Goal: Transaction & Acquisition: Purchase product/service

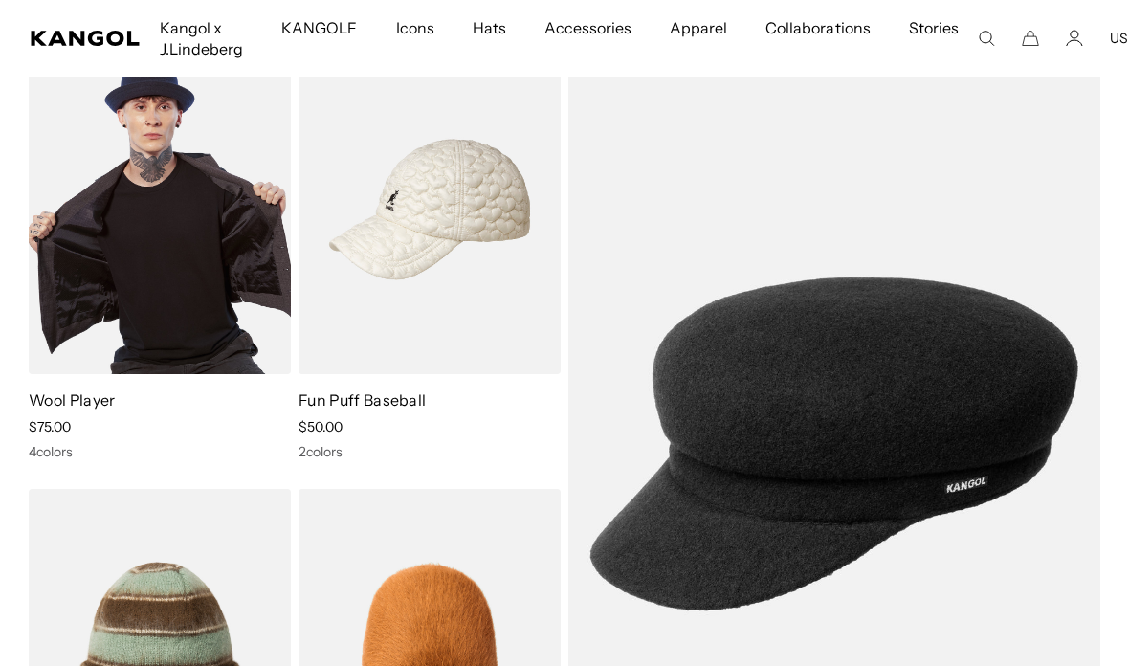
click at [189, 204] on img at bounding box center [160, 209] width 262 height 329
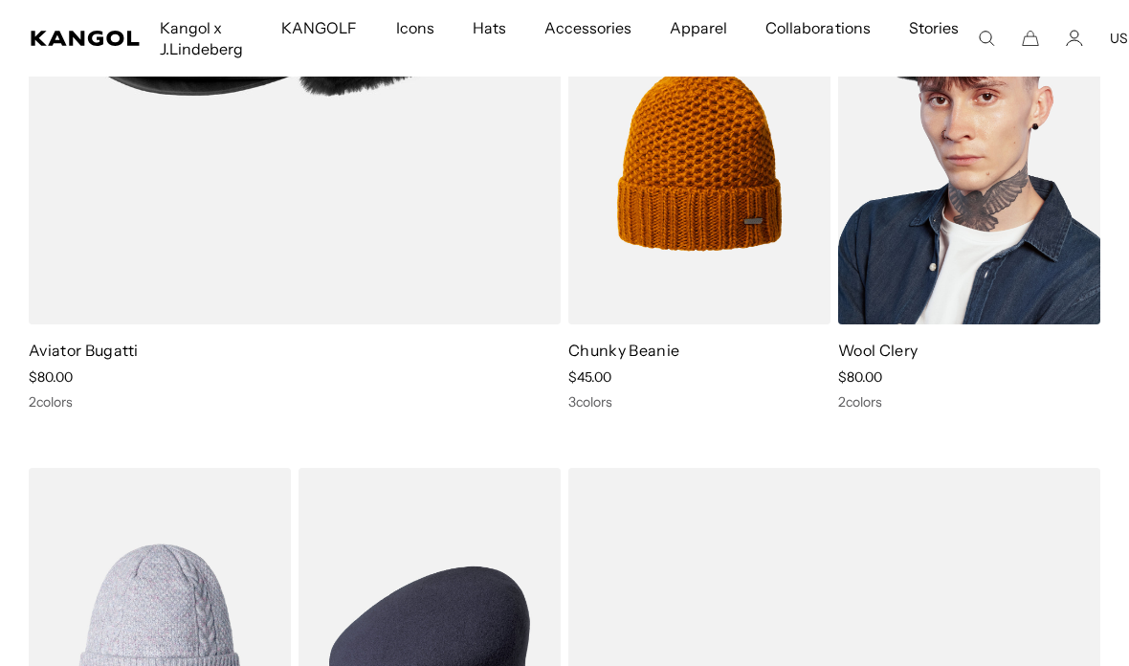
scroll to position [0, 394]
click at [987, 144] on img at bounding box center [969, 159] width 262 height 329
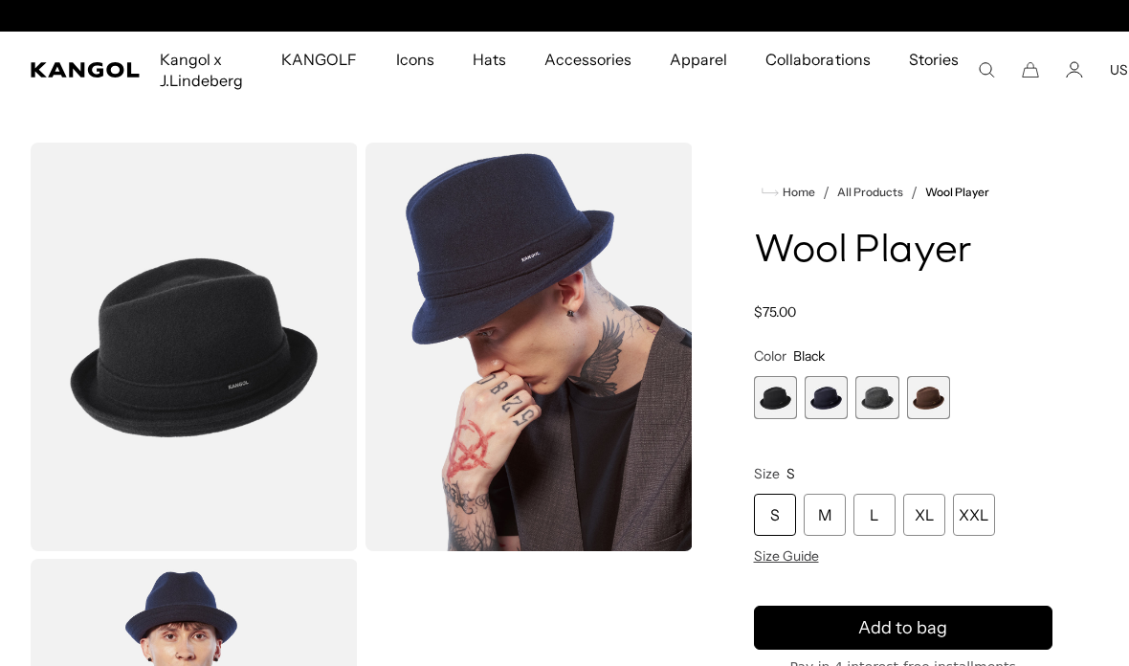
scroll to position [0, 394]
click at [856, 419] on div "Dark Flannel Variant sold out or unavailable" at bounding box center [877, 397] width 43 height 43
click at [877, 405] on span "3 of 4" at bounding box center [877, 397] width 43 height 43
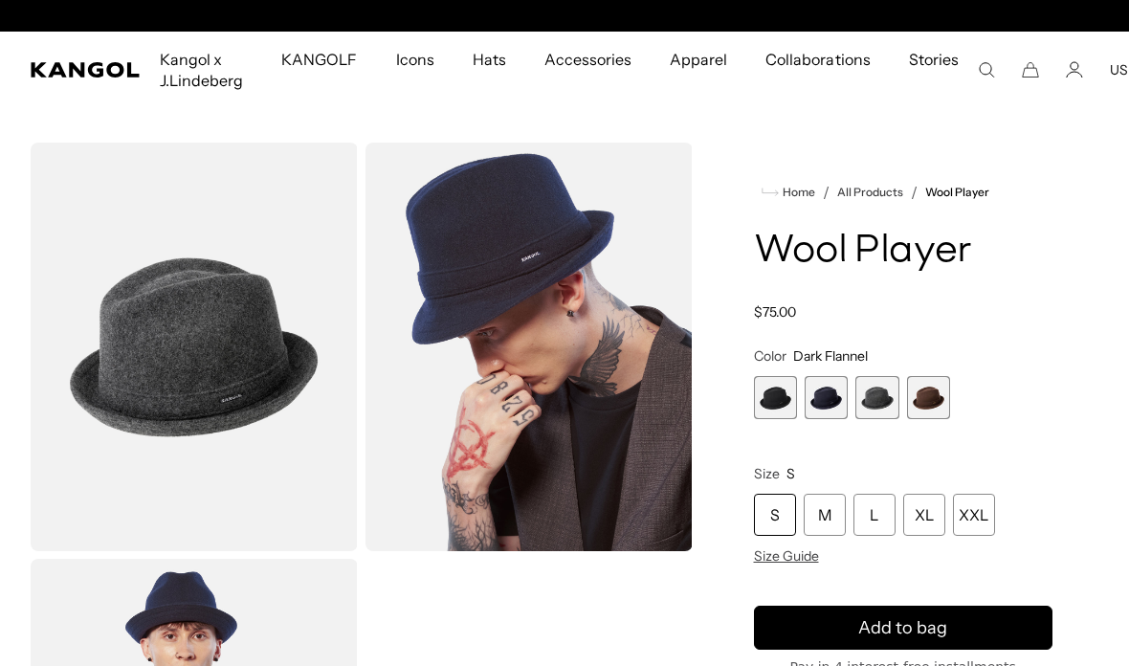
scroll to position [0, 394]
click at [930, 406] on span "4 of 4" at bounding box center [928, 397] width 43 height 43
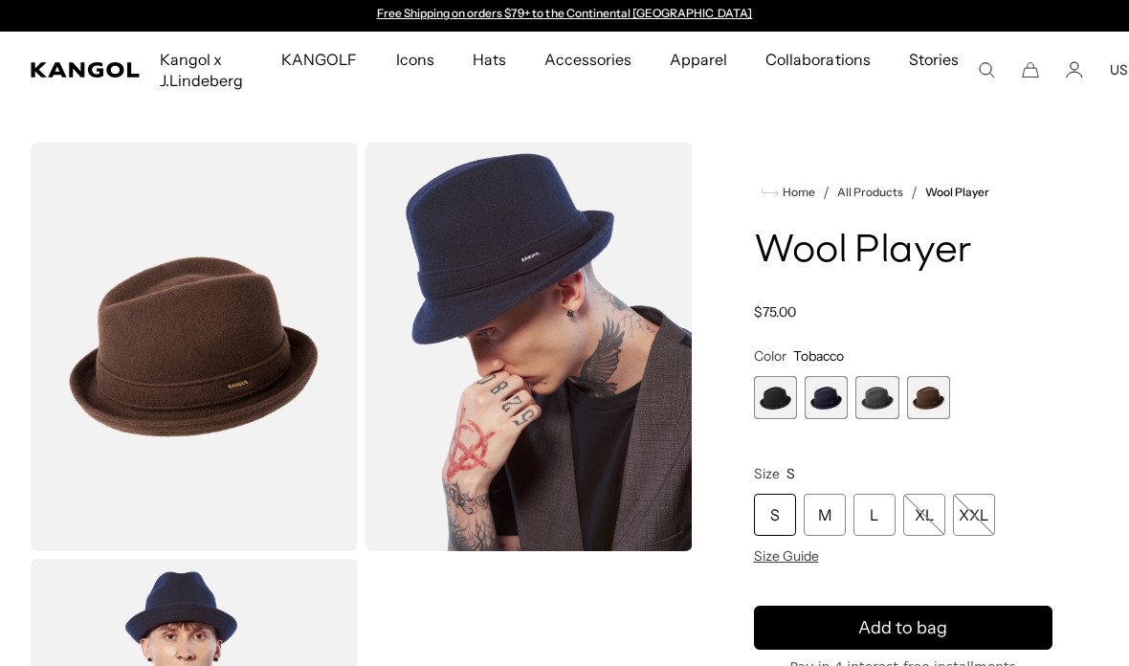
click at [778, 415] on span "1 of 4" at bounding box center [775, 397] width 43 height 43
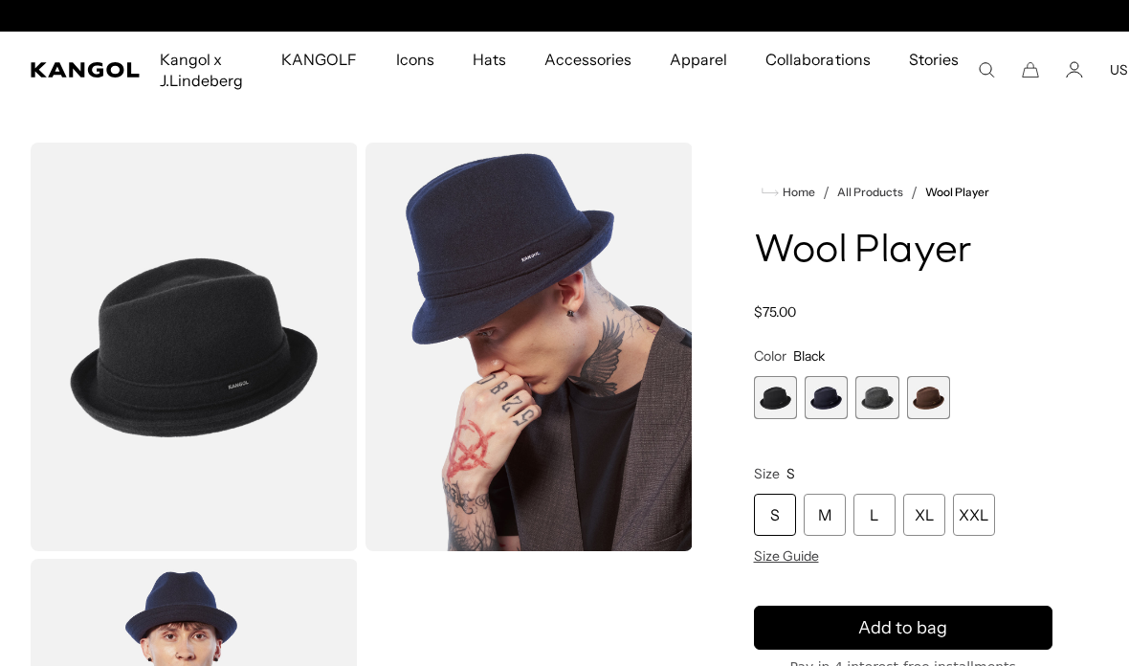
scroll to position [0, 394]
click at [825, 411] on span "2 of 4" at bounding box center [826, 397] width 43 height 43
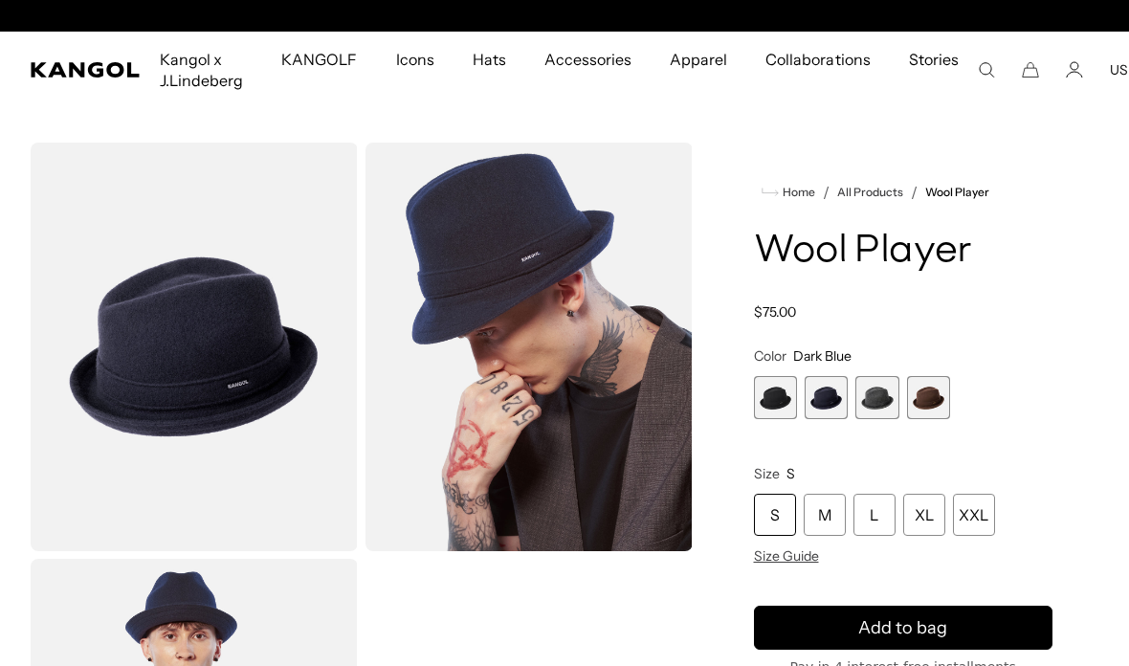
scroll to position [0, 394]
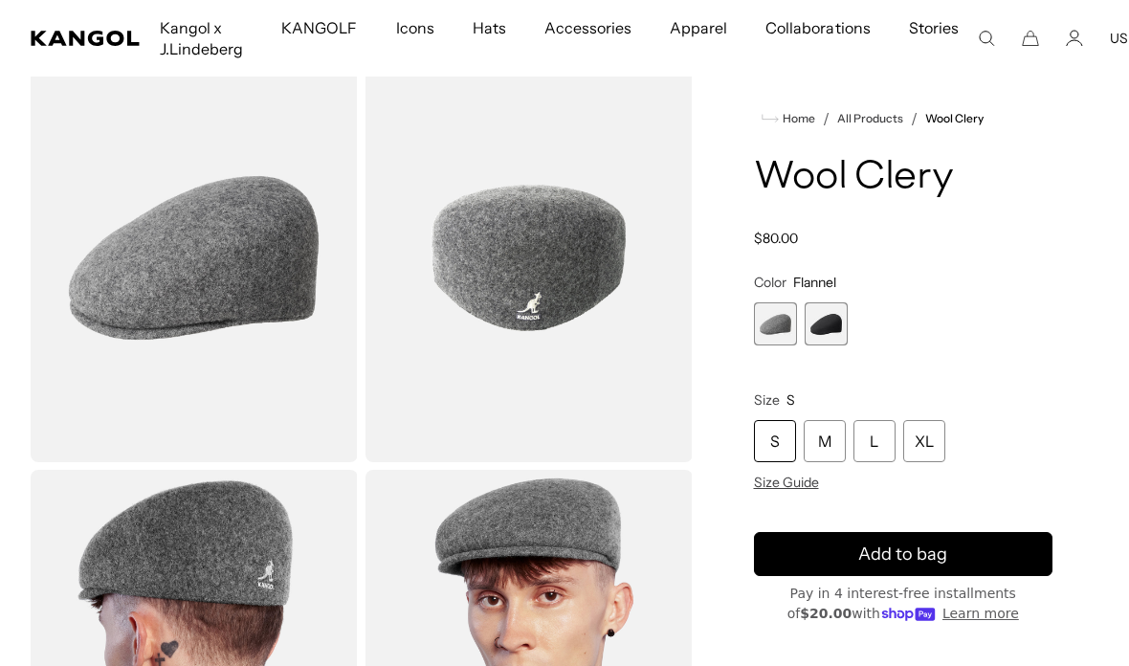
scroll to position [0, 394]
click at [823, 332] on span "2 of 2" at bounding box center [826, 323] width 43 height 43
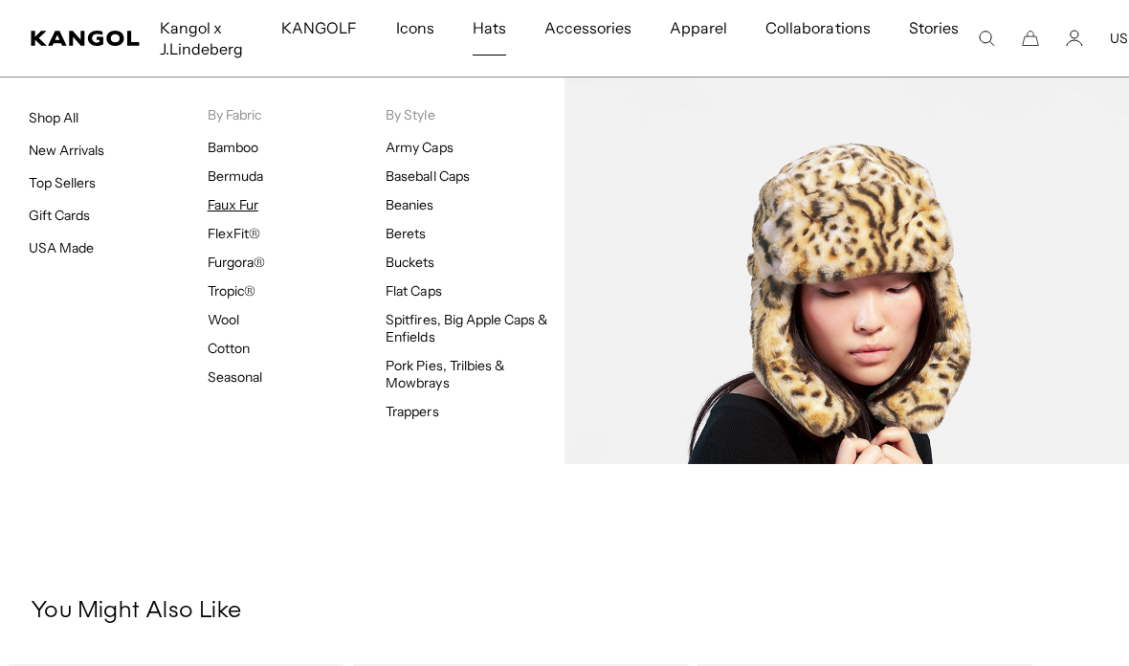
scroll to position [0, 394]
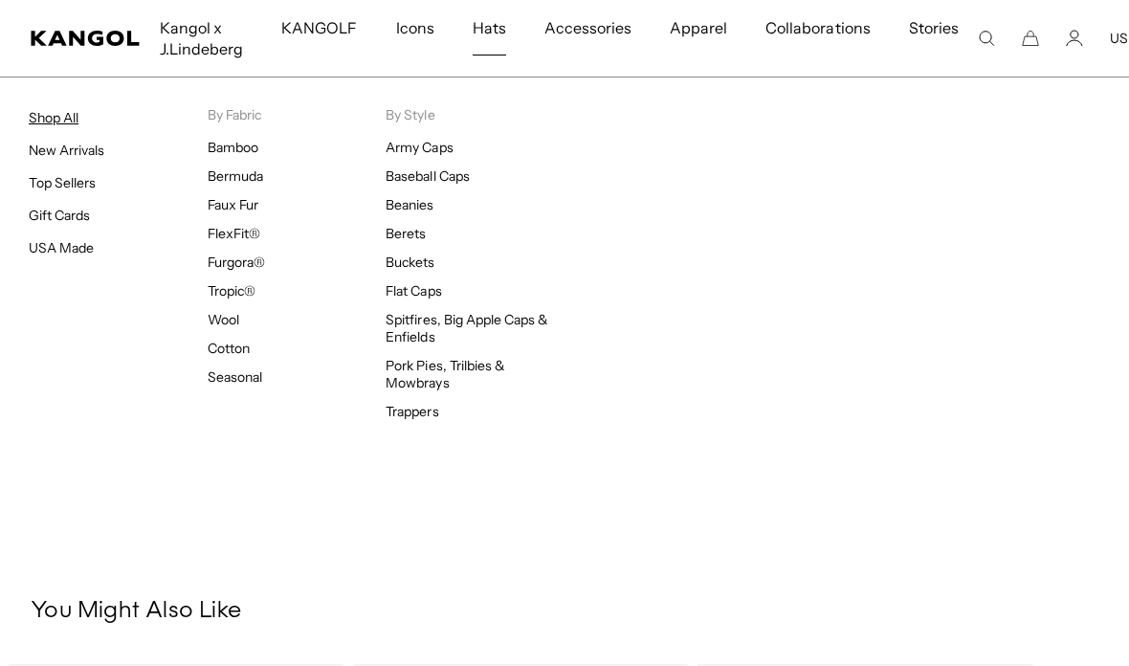
click at [78, 111] on link "Shop All" at bounding box center [54, 117] width 50 height 17
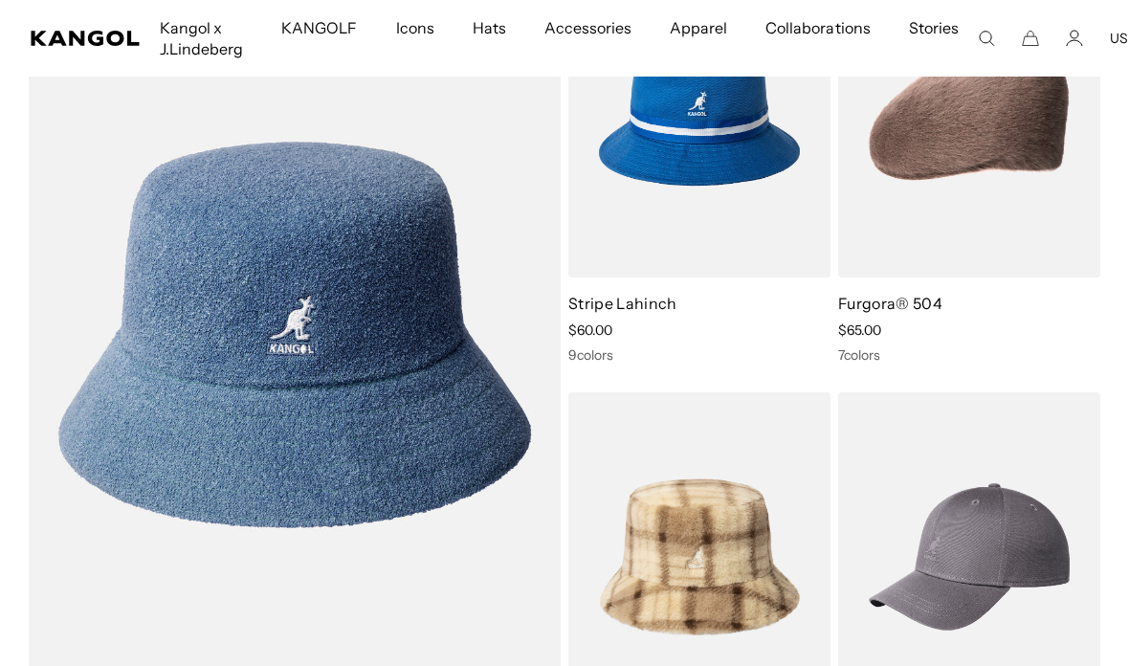
scroll to position [6655, 0]
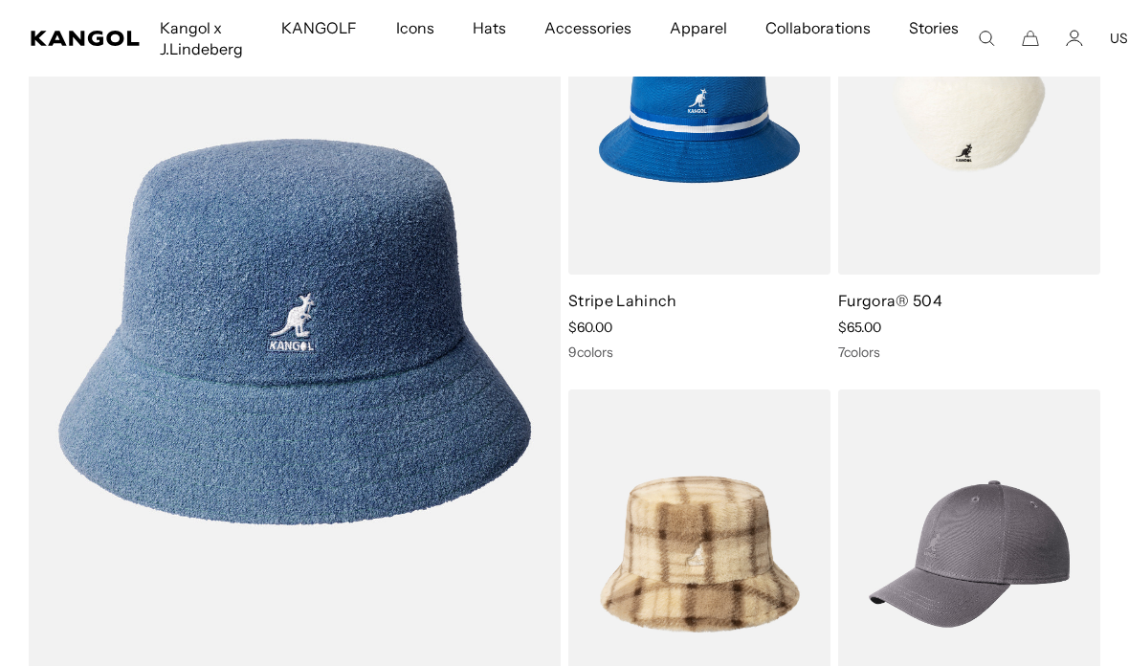
click at [985, 152] on img at bounding box center [969, 109] width 262 height 329
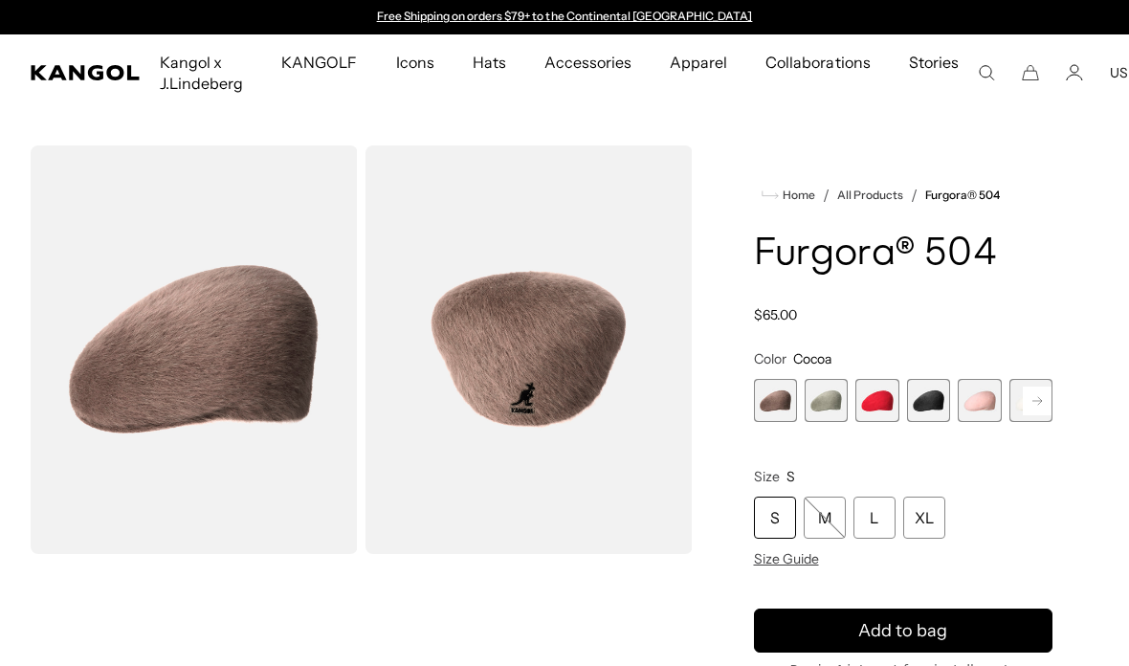
click at [883, 404] on span "3 of 7" at bounding box center [877, 400] width 43 height 43
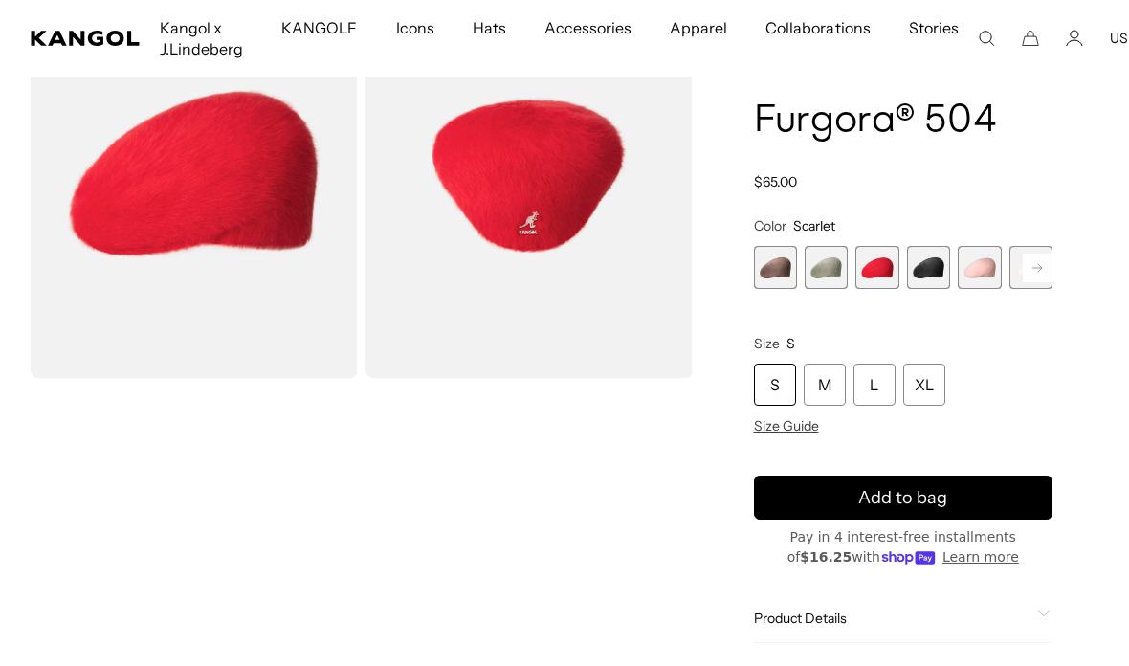
scroll to position [0, 394]
click at [1033, 281] on rect at bounding box center [1037, 268] width 29 height 29
click at [1039, 279] on span "7 of 7" at bounding box center [1031, 267] width 43 height 43
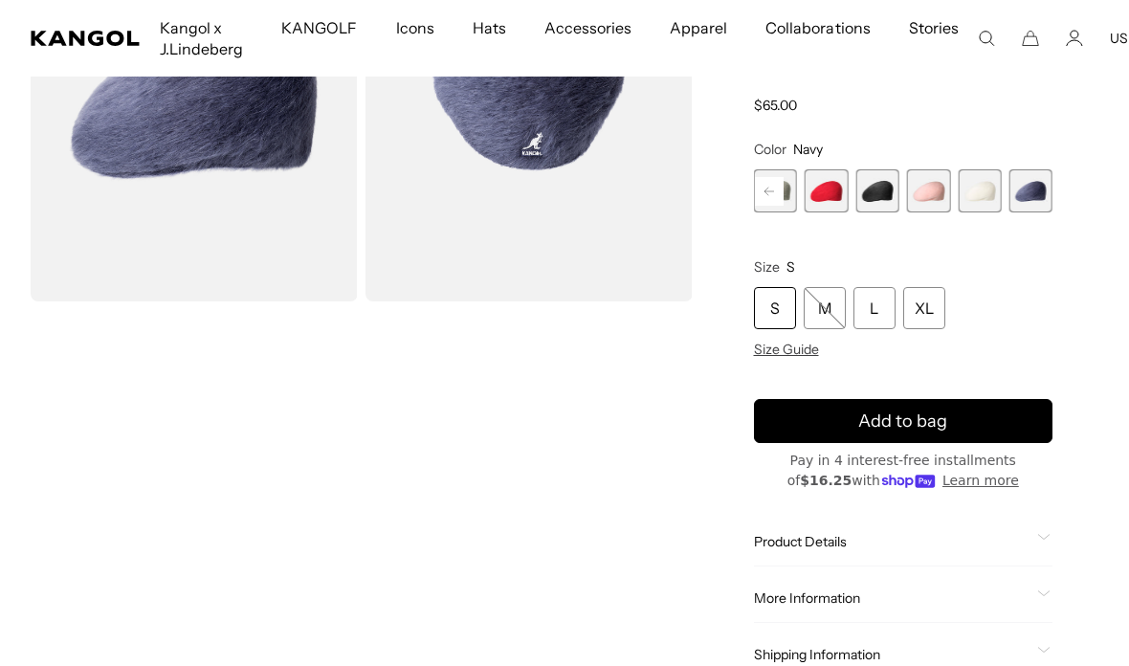
scroll to position [0, 394]
click at [982, 211] on span "6 of 7" at bounding box center [979, 190] width 43 height 43
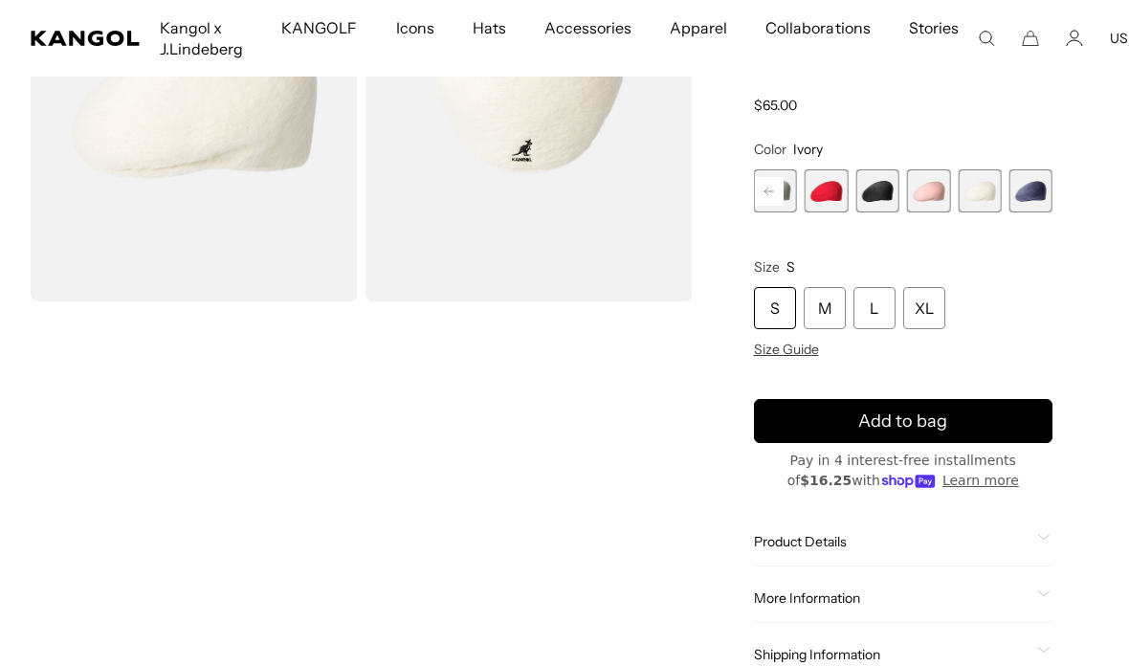
click at [943, 199] on span "5 of 7" at bounding box center [928, 190] width 43 height 43
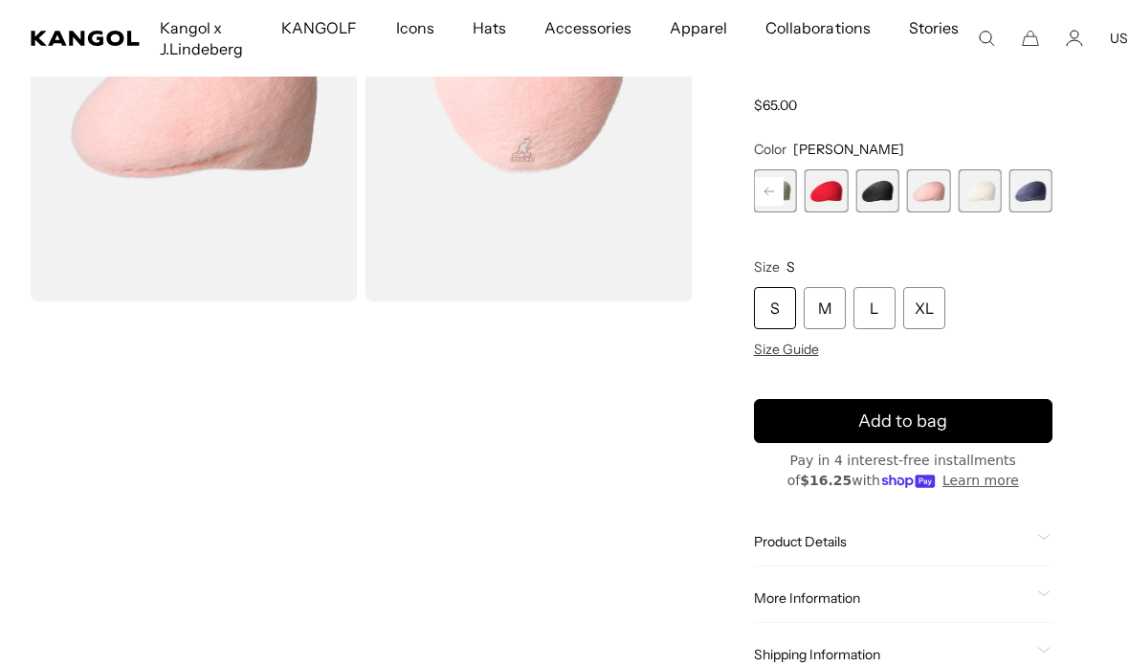
click span "4 of 7"
